Goal: Communication & Community: Ask a question

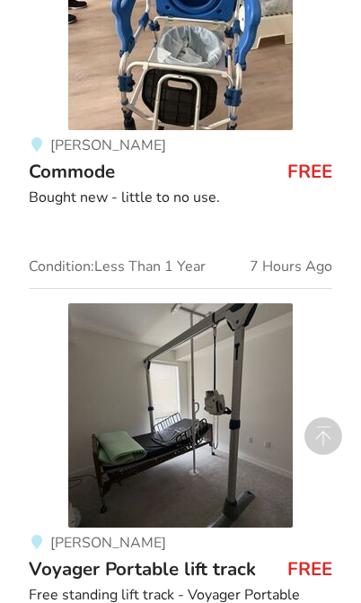
scroll to position [2727, 0]
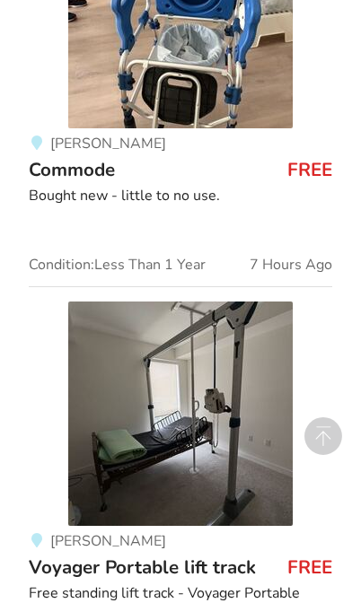
click at [257, 407] on img at bounding box center [180, 414] width 224 height 224
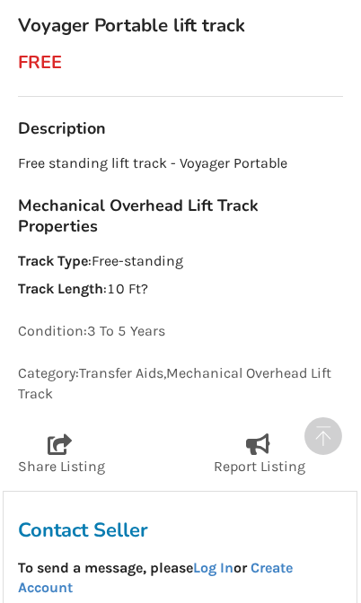
click at [222, 559] on link "Log In" at bounding box center [213, 567] width 40 height 17
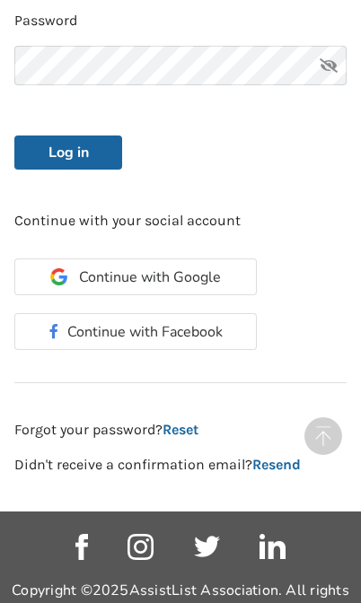
scroll to position [542, 0]
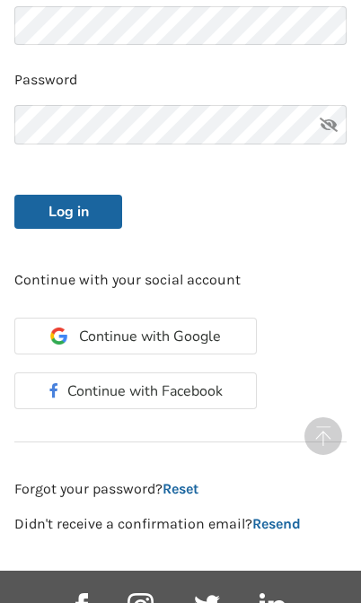
click at [206, 340] on button "Continue with Google" at bounding box center [135, 336] width 242 height 37
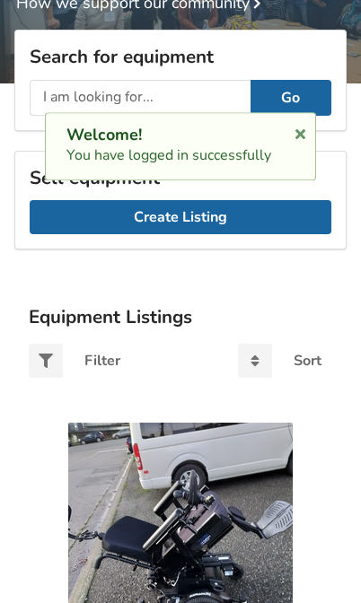
scroll to position [247, 0]
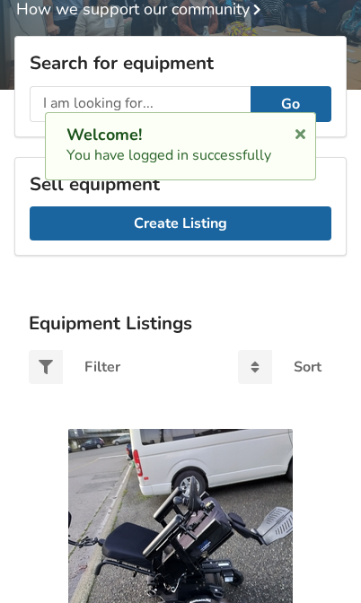
click at [227, 209] on link "Create Listing" at bounding box center [181, 223] width 302 height 34
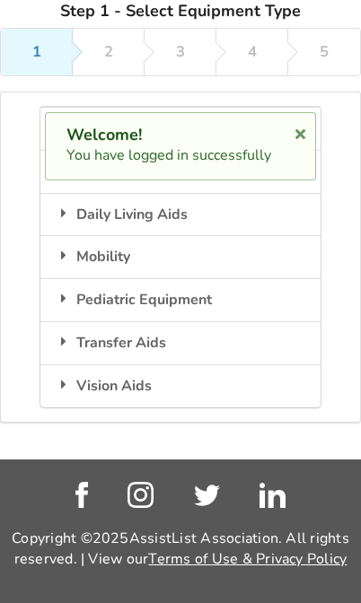
click at [239, 394] on div "Step 1 - Select Equipment Type 1 2 3 4 5 Bathroom Safety Equipment that assists…" at bounding box center [180, 230] width 361 height 460
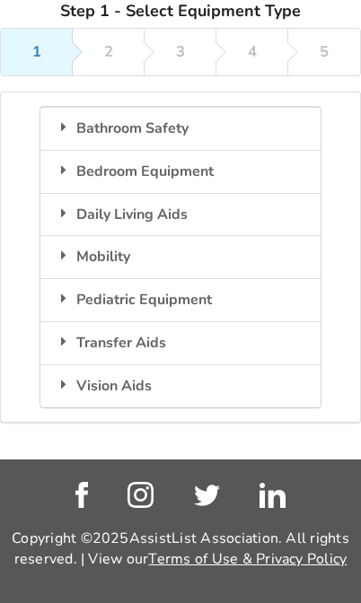
click at [299, 136] on icon at bounding box center [300, 131] width 17 height 14
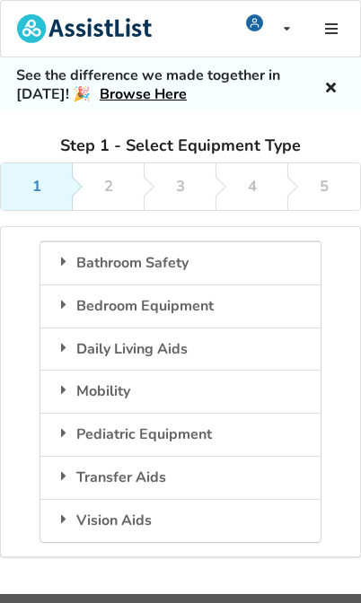
click at [336, 87] on icon at bounding box center [330, 85] width 17 height 14
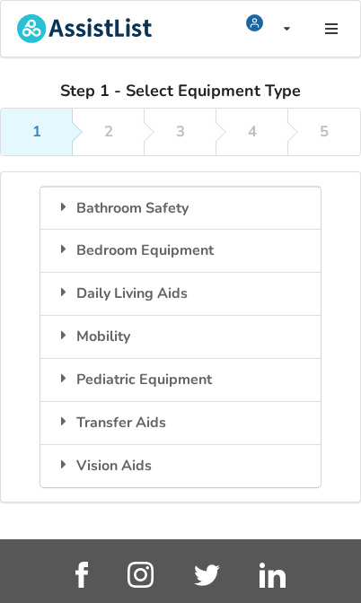
click at [114, 22] on img at bounding box center [84, 28] width 135 height 29
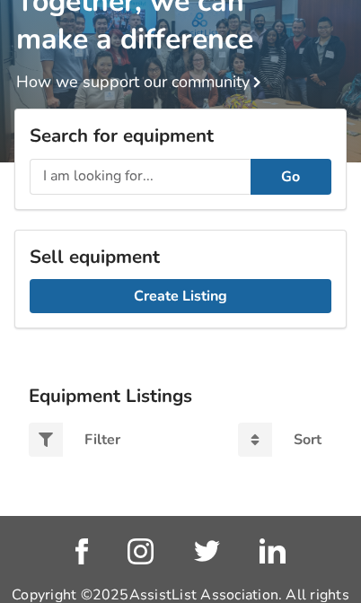
click at [180, 113] on div "Search for equipment Go" at bounding box center [180, 159] width 332 height 101
click at [197, 176] on input "text" at bounding box center [140, 177] width 221 height 36
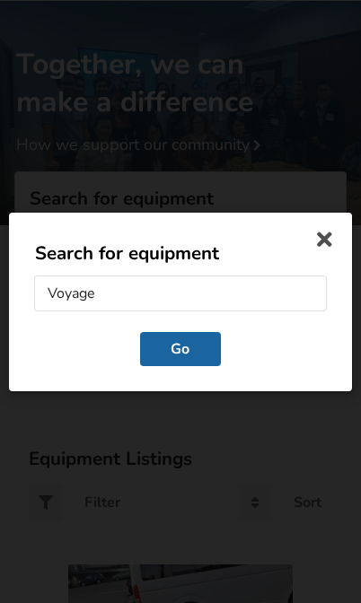
type input "Voyager"
click at [180, 349] on button "Go" at bounding box center [180, 348] width 81 height 34
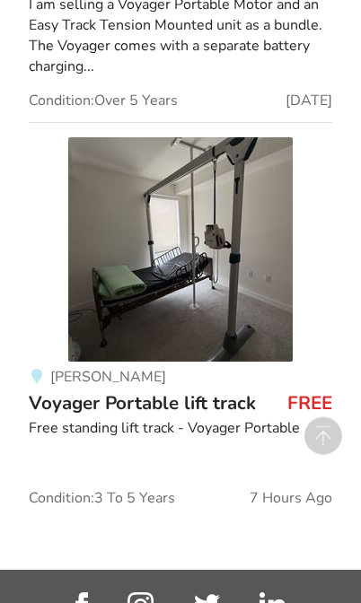
scroll to position [1457, 0]
click at [243, 399] on span "Voyager Portable lift track" at bounding box center [142, 402] width 227 height 25
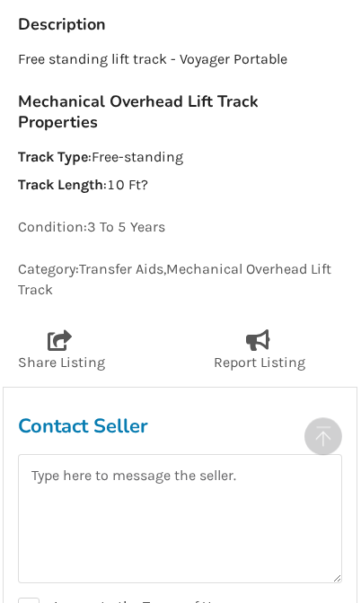
scroll to position [705, 0]
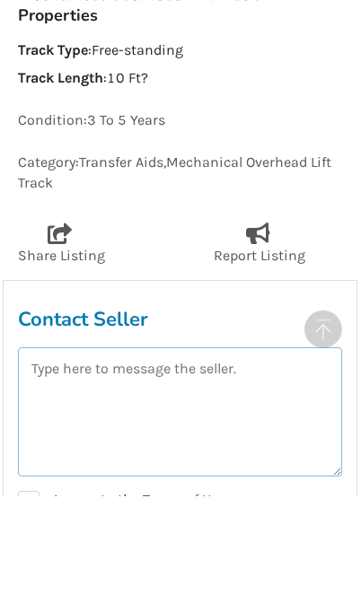
click at [256, 454] on textarea at bounding box center [180, 518] width 324 height 129
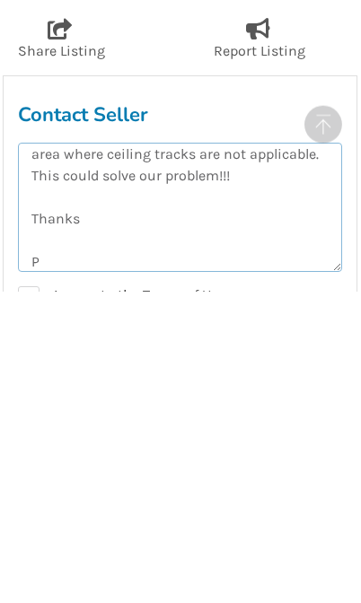
scroll to position [96, 0]
type textarea "Hi, I hope you are doing well. I really wanted to use this lift for my son. We …"
click at [28, 598] on label "I agree to the Terms of Use" at bounding box center [121, 609] width 207 height 22
checkbox input "true"
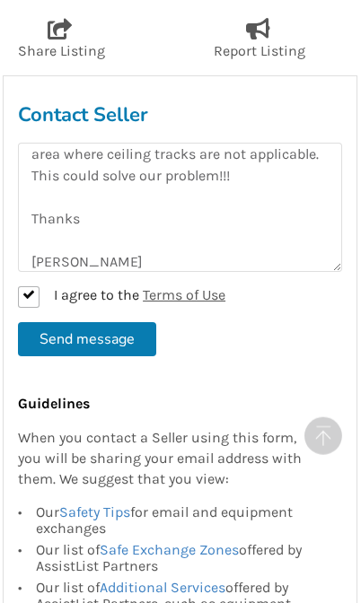
click at [125, 322] on button "Send message" at bounding box center [87, 339] width 138 height 34
checkbox input "false"
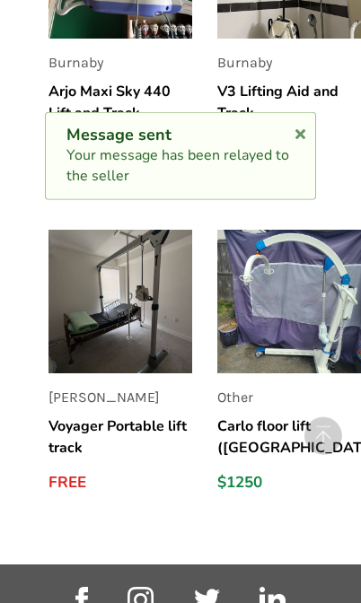
scroll to position [2187, 0]
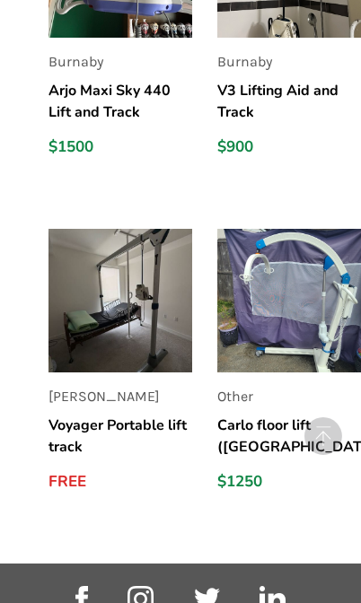
click at [155, 284] on img at bounding box center [120, 301] width 144 height 144
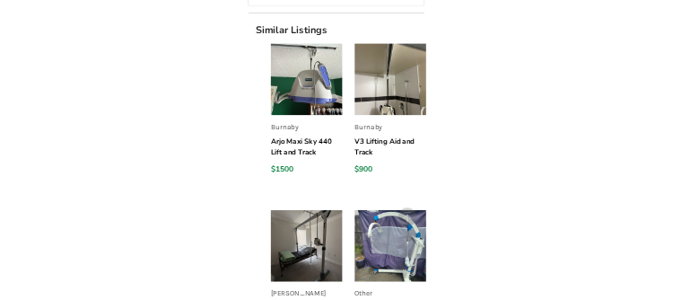
scroll to position [1939, 0]
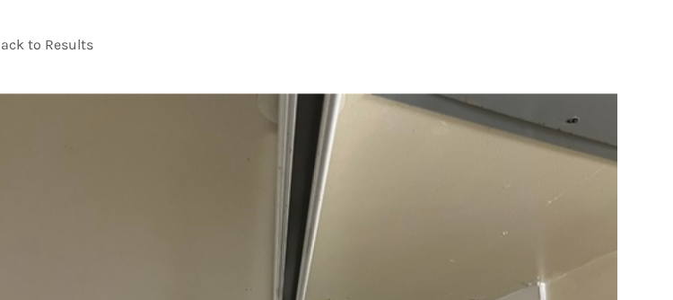
scroll to position [99, 29]
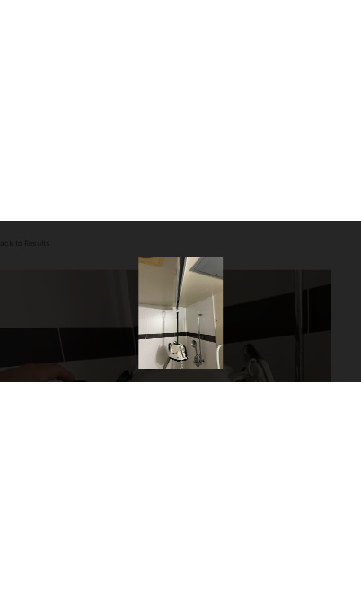
scroll to position [123, 0]
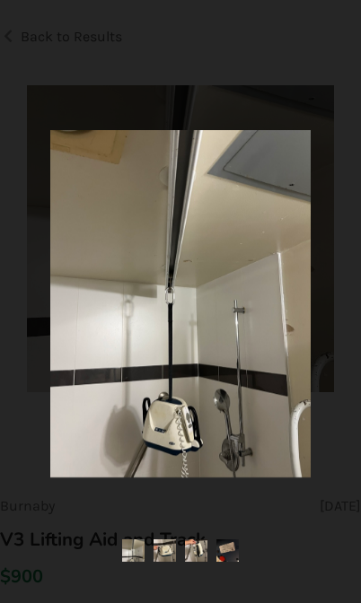
click at [97, 299] on img at bounding box center [180, 303] width 260 height 347
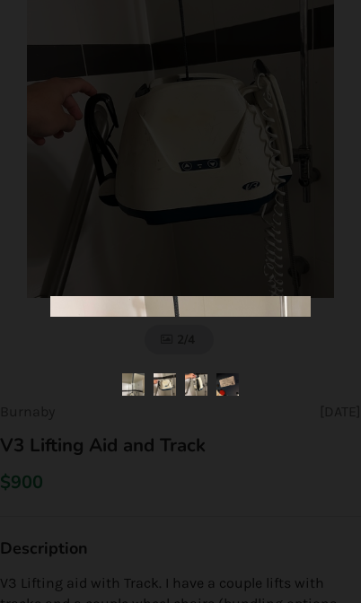
scroll to position [0, 0]
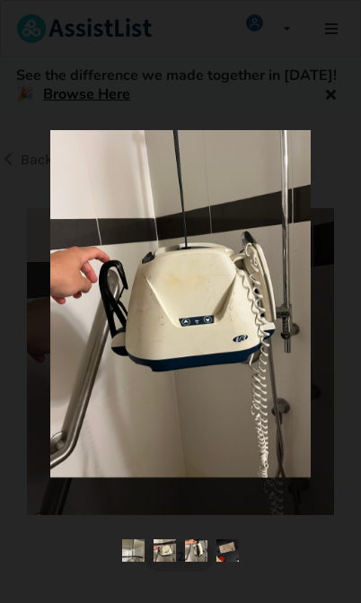
click at [34, 299] on div at bounding box center [180, 302] width 314 height 362
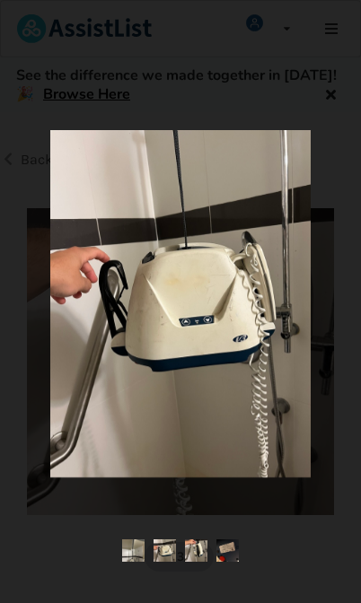
click at [76, 299] on ul at bounding box center [180, 551] width 314 height 24
click at [54, 299] on img at bounding box center [180, 303] width 260 height 347
click at [54, 245] on img at bounding box center [180, 303] width 260 height 347
click at [322, 87] on div at bounding box center [180, 301] width 361 height 603
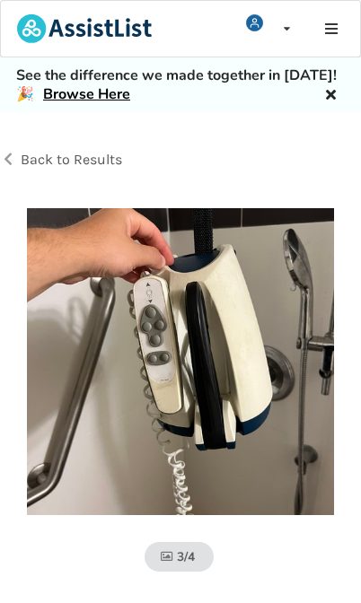
click at [22, 141] on div "Back to Results" at bounding box center [90, 160] width 180 height 50
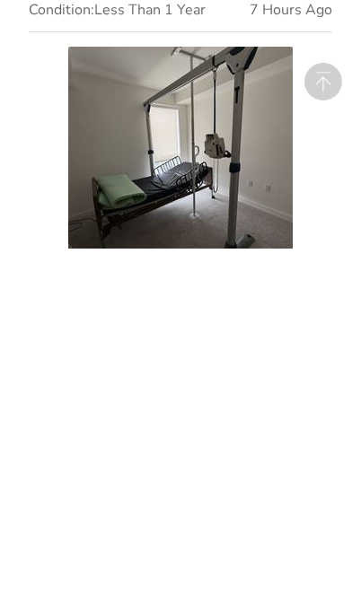
scroll to position [2583, 0]
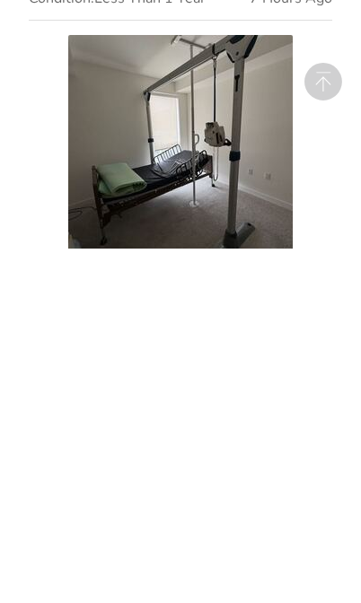
click at [188, 299] on img at bounding box center [180, 502] width 224 height 224
